Goal: Information Seeking & Learning: Check status

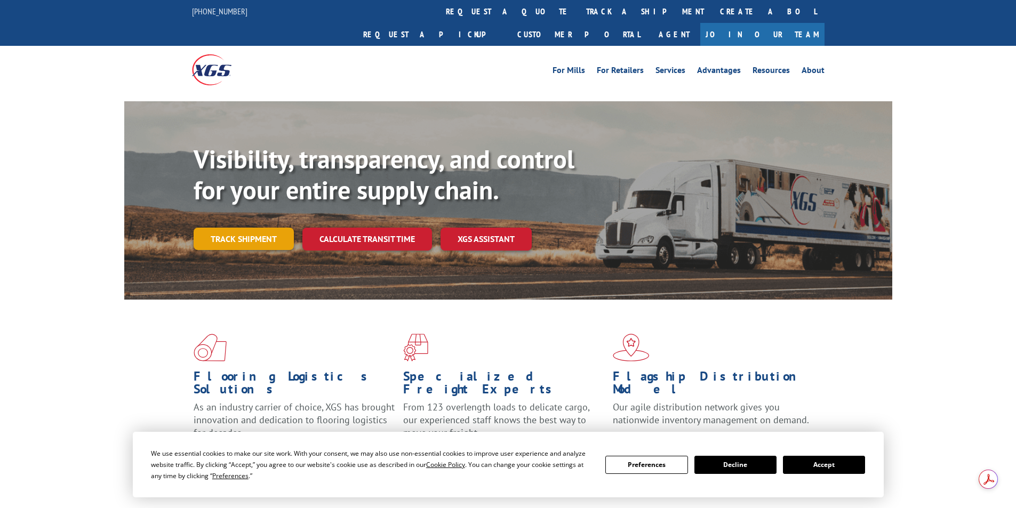
click at [266, 228] on link "Track shipment" at bounding box center [244, 239] width 100 height 22
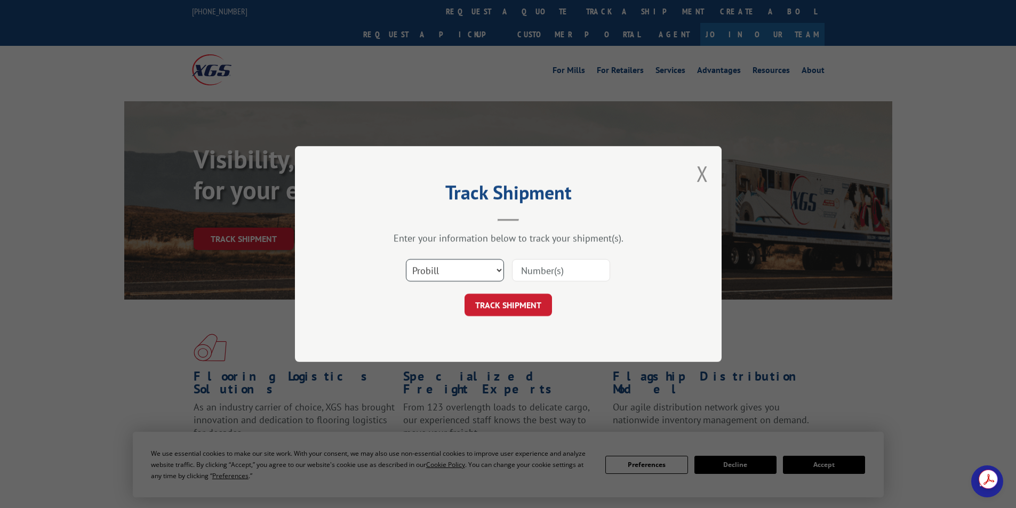
click at [495, 272] on select "Select category... Probill BOL PO" at bounding box center [455, 270] width 98 height 22
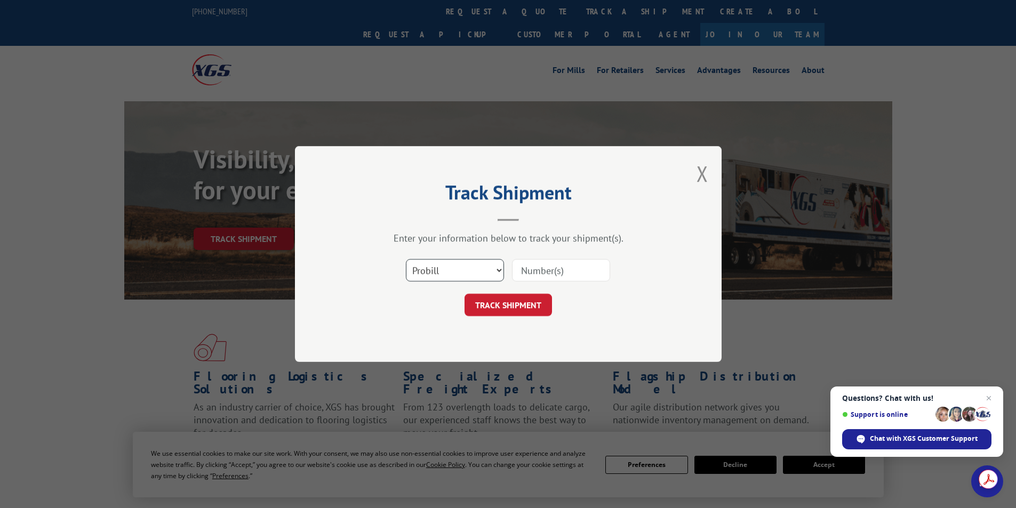
click at [495, 272] on select "Select category... Probill BOL PO" at bounding box center [455, 270] width 98 height 22
click at [483, 270] on select "Select category... Probill BOL PO" at bounding box center [455, 270] width 98 height 22
select select "bol"
click at [406, 259] on select "Select category... Probill BOL PO" at bounding box center [455, 270] width 98 height 22
click at [548, 275] on input at bounding box center [561, 270] width 98 height 22
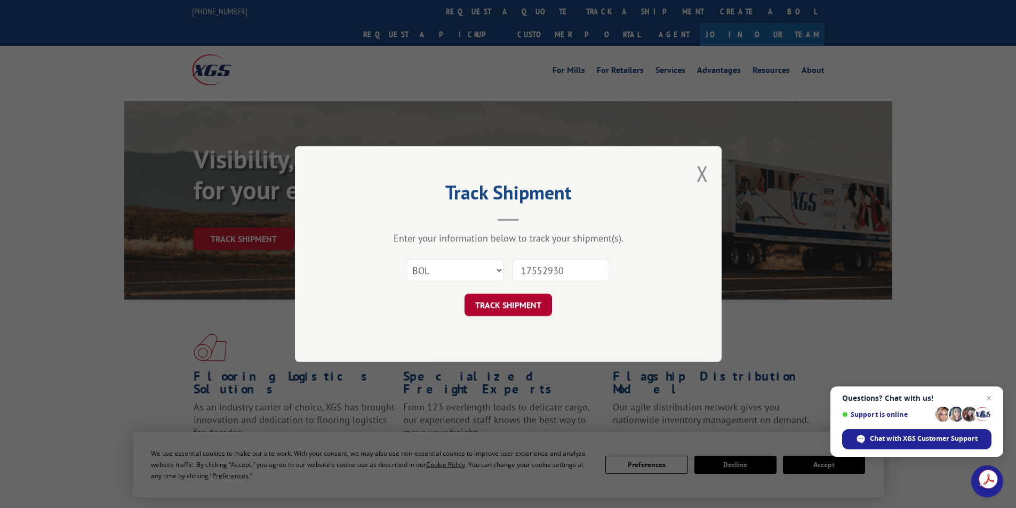
type input "17552930"
click at [504, 307] on button "TRACK SHIPMENT" at bounding box center [508, 305] width 87 height 22
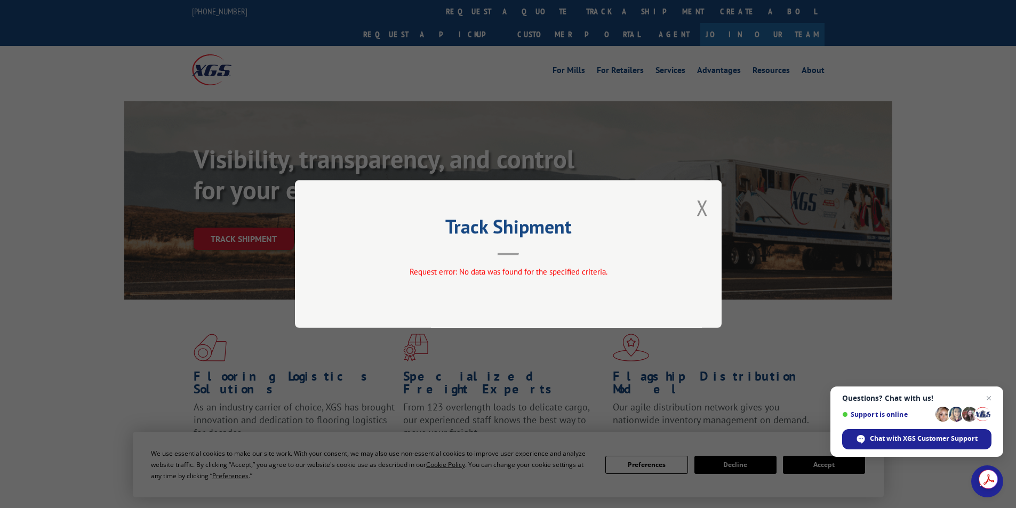
click at [695, 209] on div "Track Shipment Request error: No data was found for the specified criteria." at bounding box center [508, 254] width 427 height 148
click at [699, 210] on button "Close modal" at bounding box center [703, 208] width 12 height 28
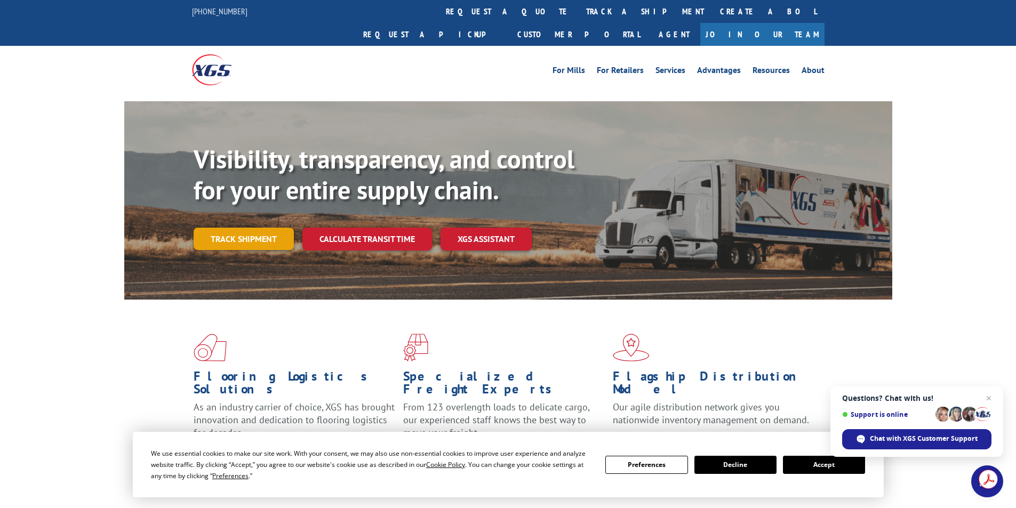
click at [231, 228] on link "Track shipment" at bounding box center [244, 239] width 100 height 22
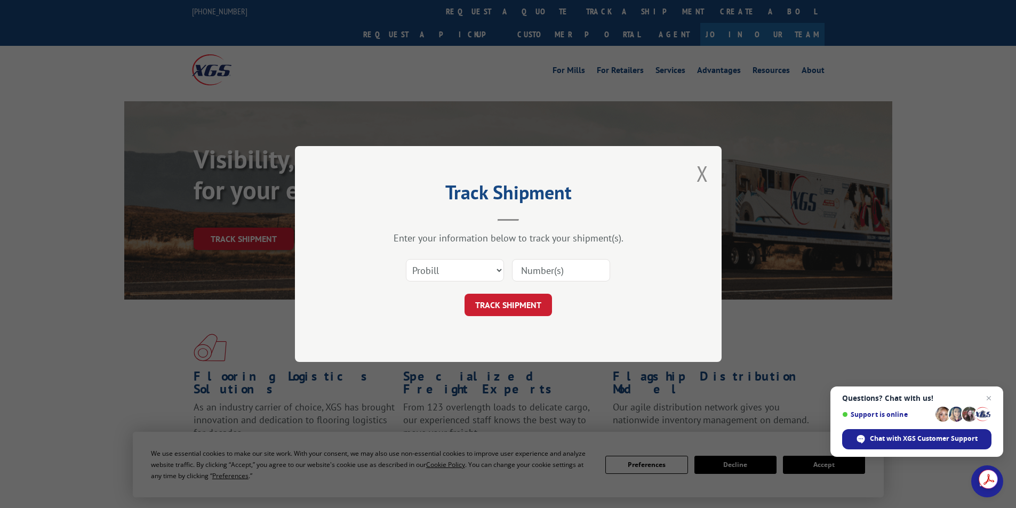
click at [593, 277] on input at bounding box center [561, 270] width 98 height 22
type input "17552930"
click at [511, 304] on button "TRACK SHIPMENT" at bounding box center [508, 305] width 87 height 22
